Goal: Complete application form: Complete application form

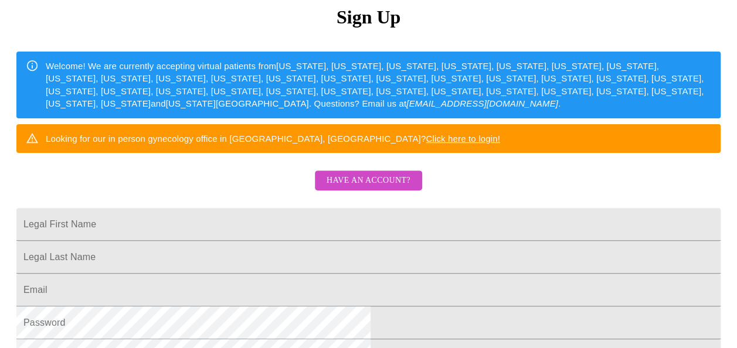
scroll to position [128, 0]
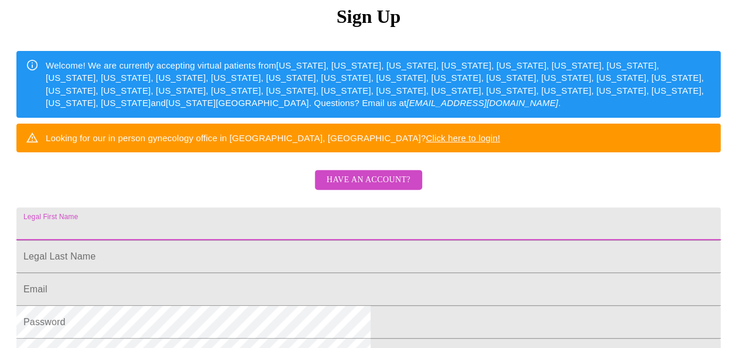
click at [336, 240] on input "Legal First Name" at bounding box center [368, 224] width 704 height 33
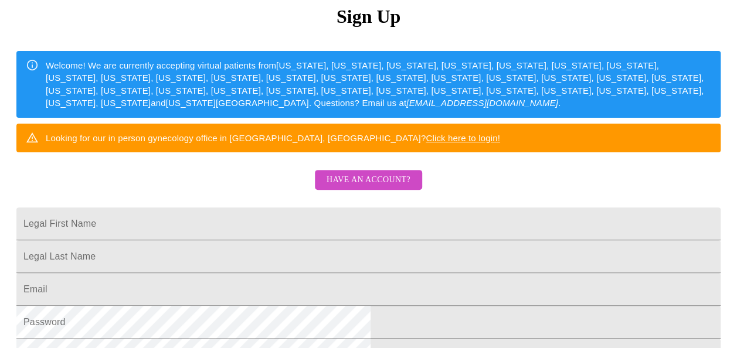
click at [639, 91] on div "MyMenopauseRx Sign Up Welcome! We are currently accepting virtual patients from…" at bounding box center [369, 86] width 728 height 418
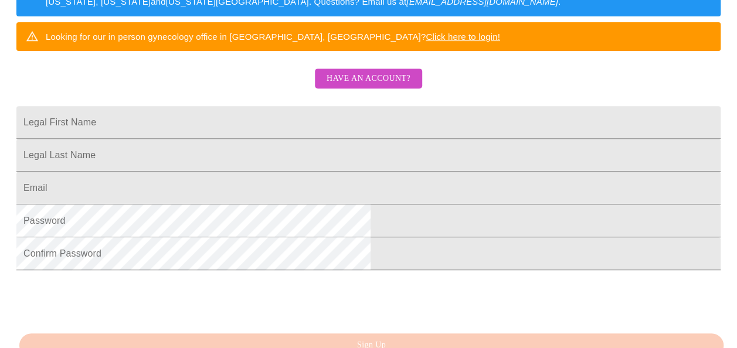
scroll to position [230, 0]
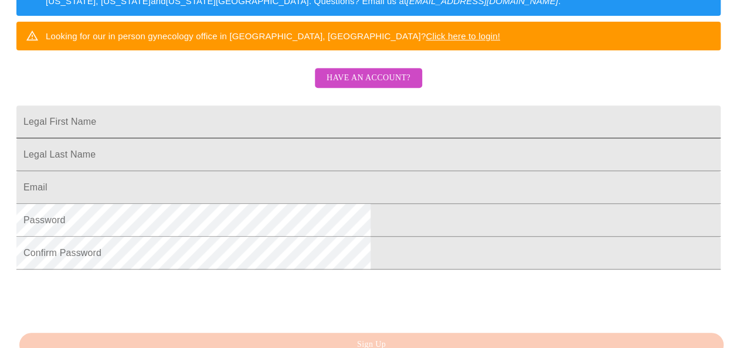
click at [350, 138] on input "Legal First Name" at bounding box center [368, 122] width 704 height 33
type input "[PERSON_NAME]"
click at [202, 171] on input "Legal First Name" at bounding box center [368, 154] width 704 height 33
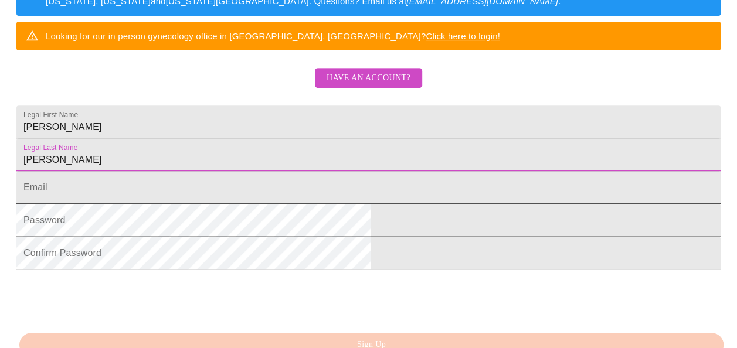
type input "[PERSON_NAME]"
click at [222, 204] on input "Legal First Name" at bounding box center [368, 187] width 704 height 33
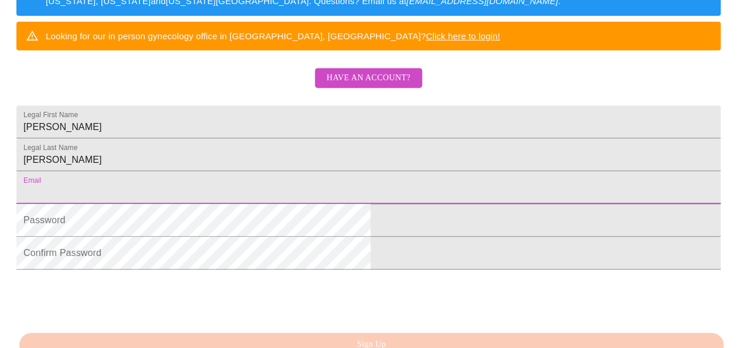
type input "[EMAIL_ADDRESS][DOMAIN_NAME]"
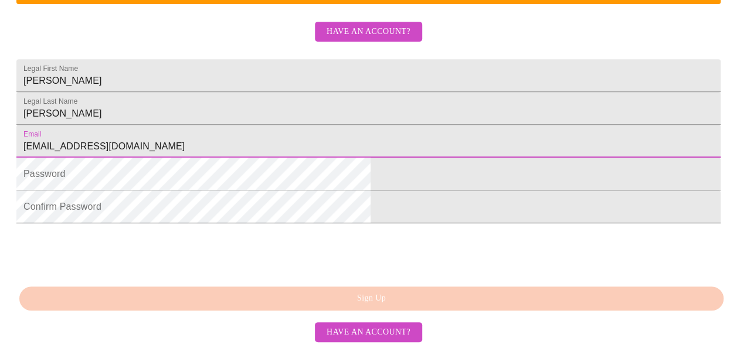
scroll to position [341, 0]
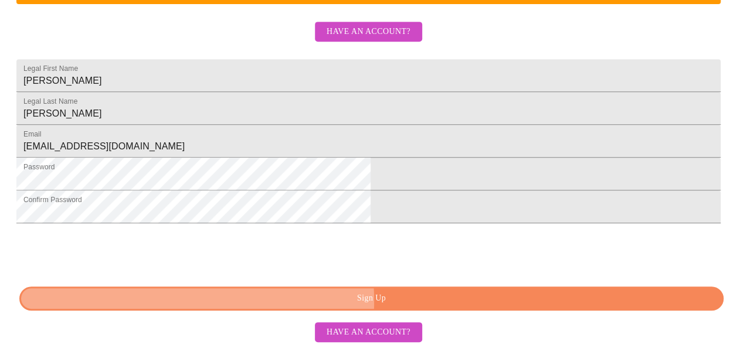
click at [314, 306] on span "Sign Up" at bounding box center [371, 298] width 677 height 15
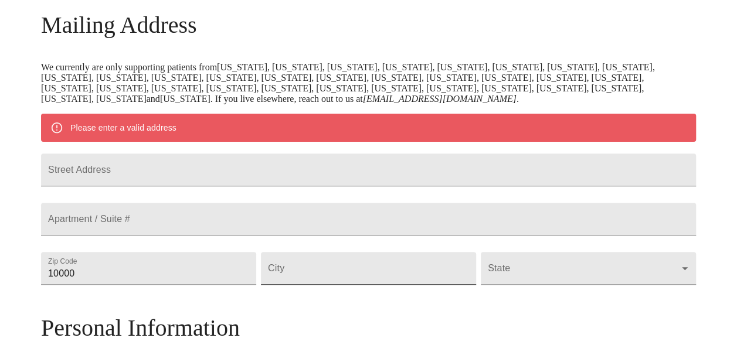
scroll to position [183, 0]
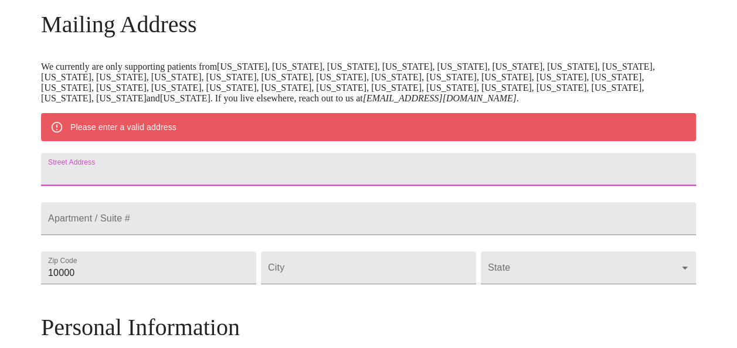
click at [295, 177] on input "Street Address" at bounding box center [368, 169] width 655 height 33
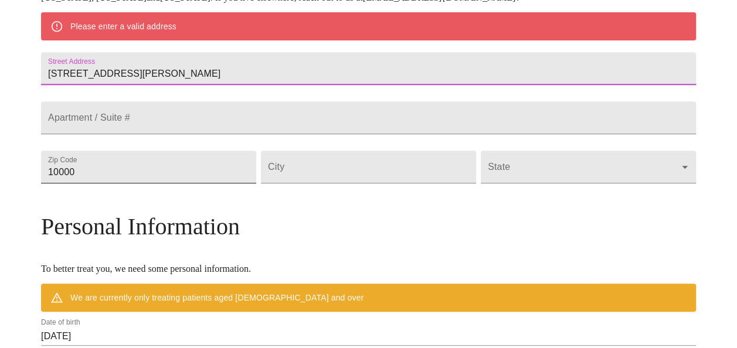
type input "[STREET_ADDRESS][PERSON_NAME]"
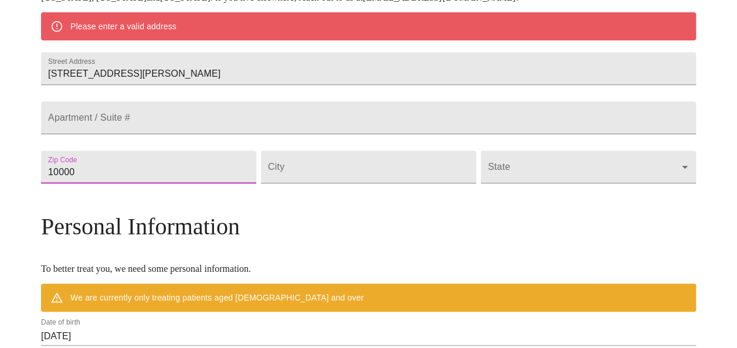
click at [216, 184] on input "10000" at bounding box center [148, 167] width 215 height 33
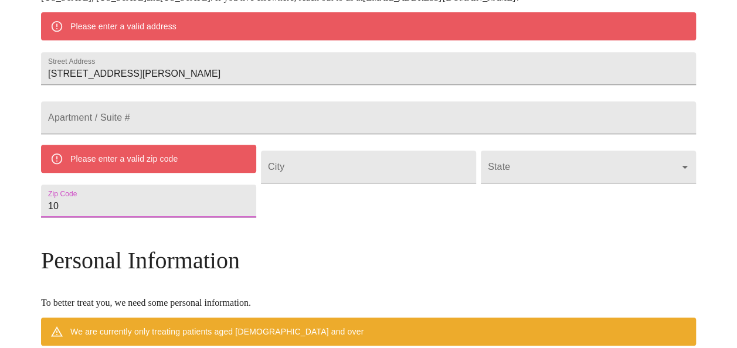
type input "1"
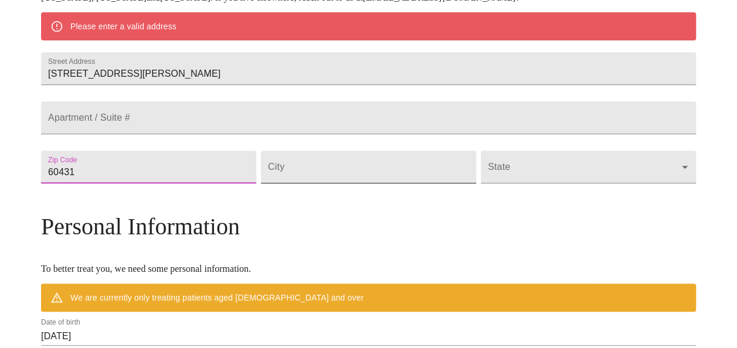
type input "60431"
click at [322, 184] on input "Street Address" at bounding box center [368, 167] width 215 height 33
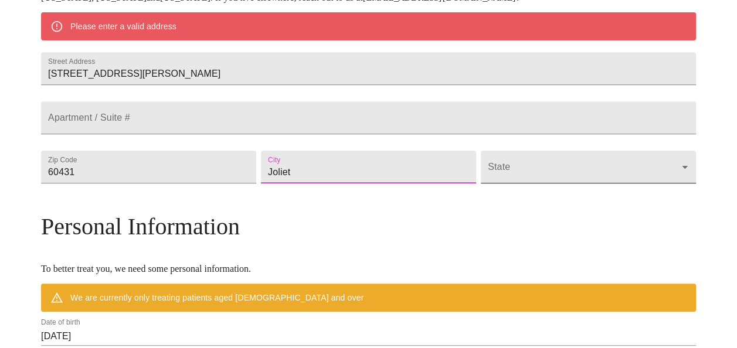
type input "Joliet"
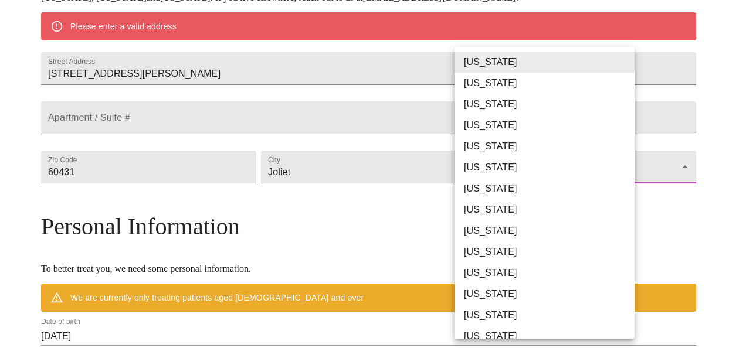
click at [485, 189] on body "MyMenopauseRx Welcome to MyMenopauseRx Since it's your first time here, you'll …" at bounding box center [373, 183] width 737 height 925
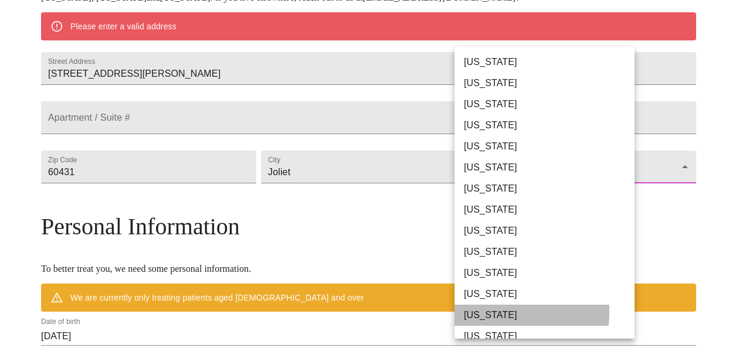
click at [482, 312] on li "[US_STATE]" at bounding box center [549, 315] width 189 height 21
type input "[US_STATE]"
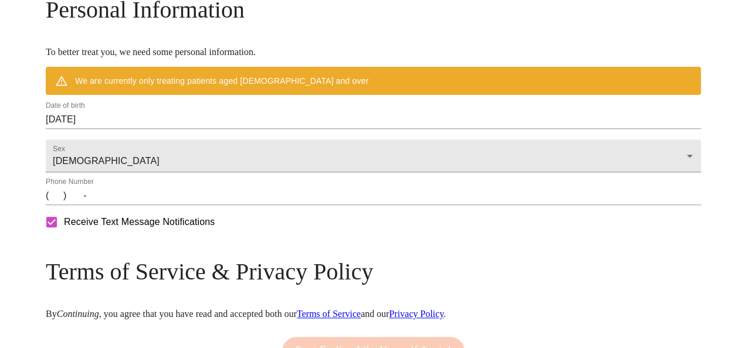
scroll to position [468, 0]
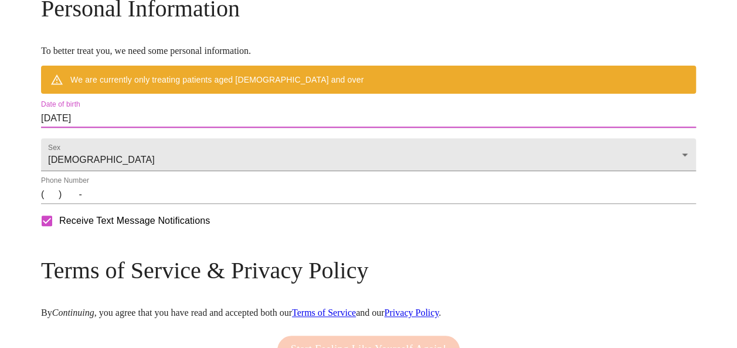
click at [213, 128] on input "[DATE]" at bounding box center [368, 118] width 655 height 19
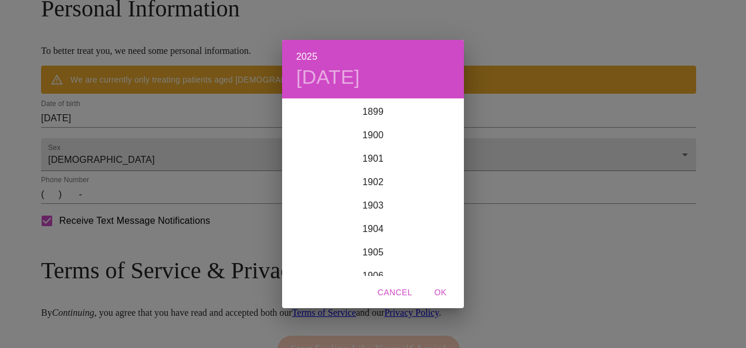
scroll to position [2885, 0]
click at [179, 139] on div "2025 [DATE] 1900 1901 1902 1903 1904 1905 1906 1907 1908 1909 1910 1911 1912 19…" at bounding box center [373, 174] width 746 height 348
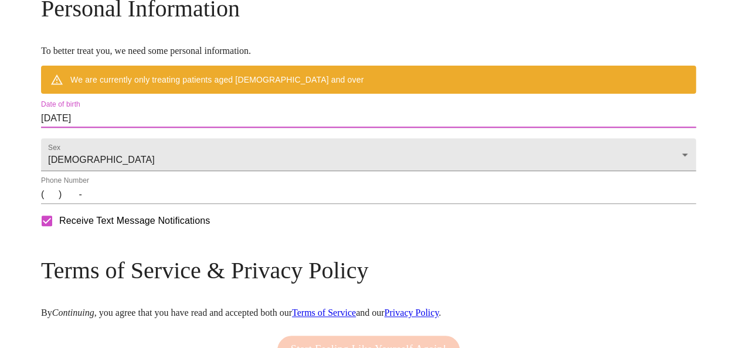
click at [129, 128] on input "[DATE]" at bounding box center [368, 118] width 655 height 19
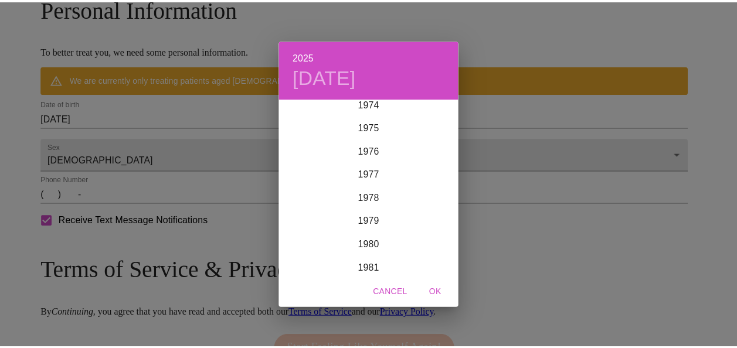
scroll to position [1768, 0]
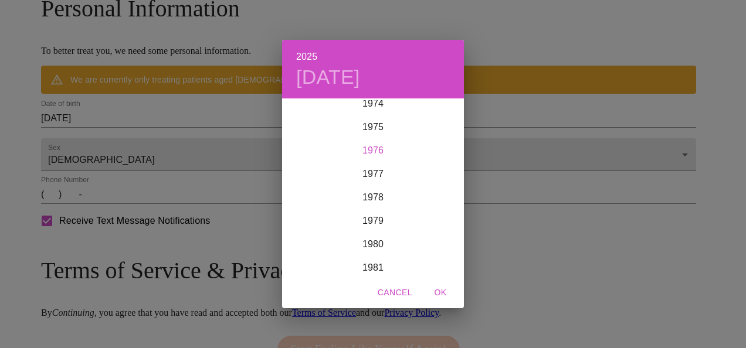
click at [375, 151] on div "1976" at bounding box center [373, 150] width 182 height 23
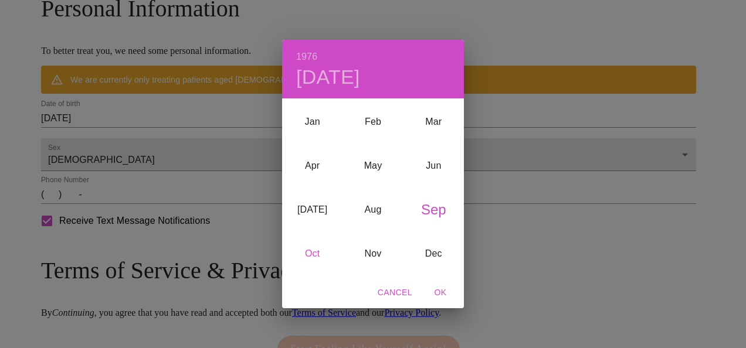
click at [315, 253] on div "Oct" at bounding box center [312, 254] width 60 height 44
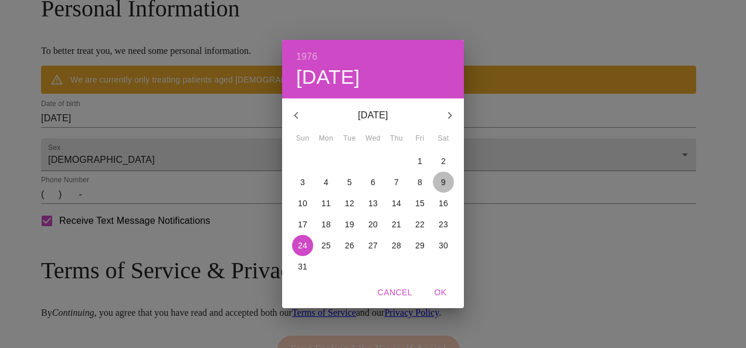
click at [441, 179] on p "9" at bounding box center [443, 183] width 5 height 12
click at [440, 296] on span "OK" at bounding box center [440, 293] width 28 height 15
type input "[DATE]"
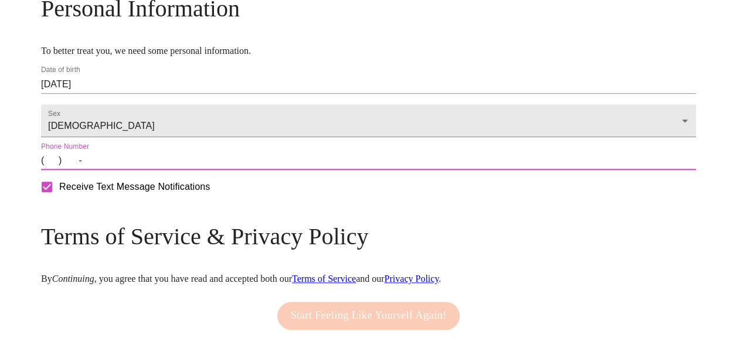
click at [128, 170] on input "(   )    -" at bounding box center [368, 160] width 655 height 19
type input "[PHONE_NUMBER]"
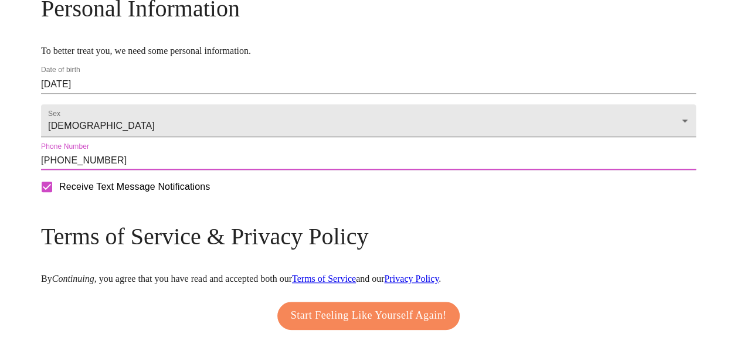
scroll to position [554, 0]
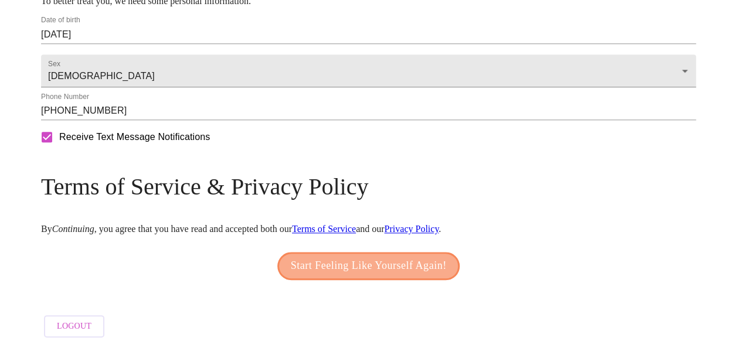
click at [358, 260] on span "Start Feeling Like Yourself Again!" at bounding box center [369, 266] width 156 height 19
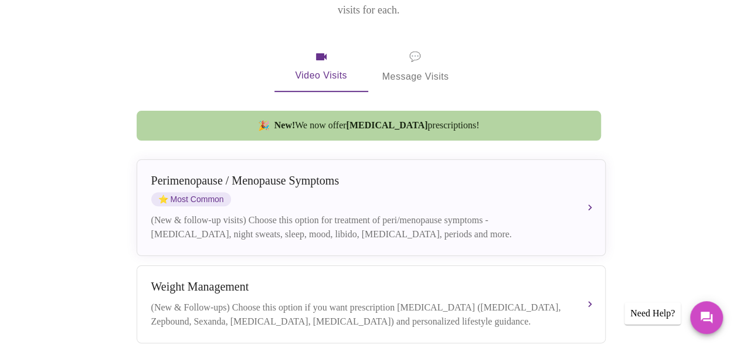
scroll to position [216, 0]
